Goal: Information Seeking & Learning: Learn about a topic

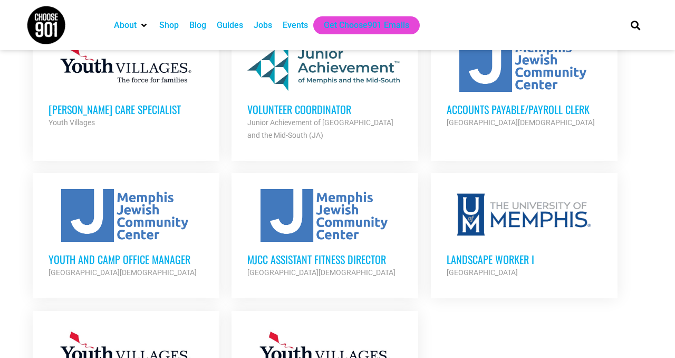
scroll to position [1085, 0]
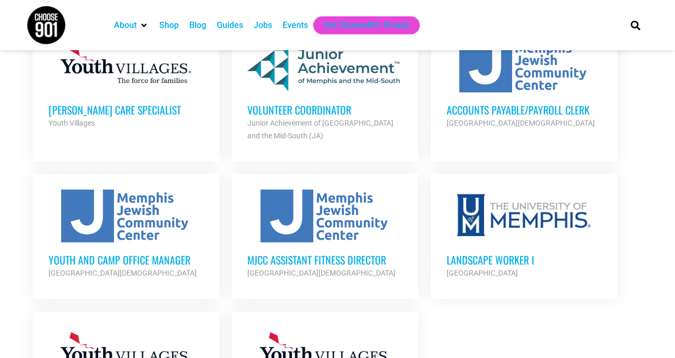
click at [104, 103] on h3 "[PERSON_NAME] Care Specialist" at bounding box center [126, 110] width 155 height 14
